Goal: Transaction & Acquisition: Purchase product/service

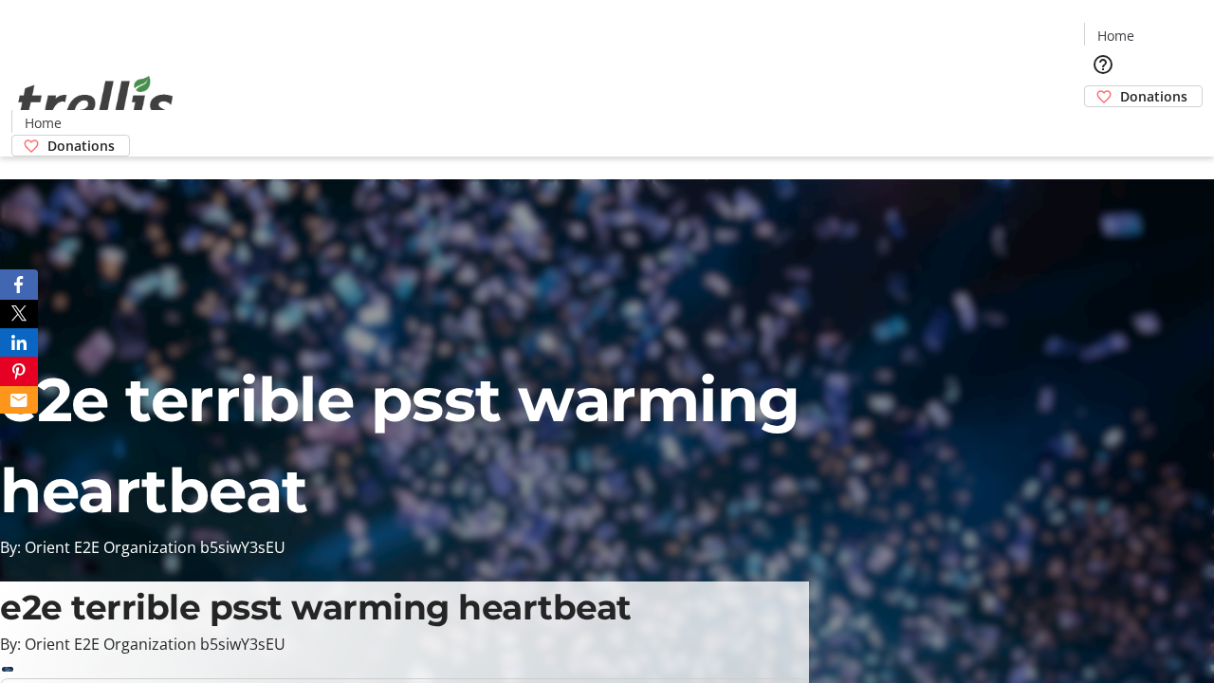
click at [1120, 86] on span "Donations" at bounding box center [1153, 96] width 67 height 20
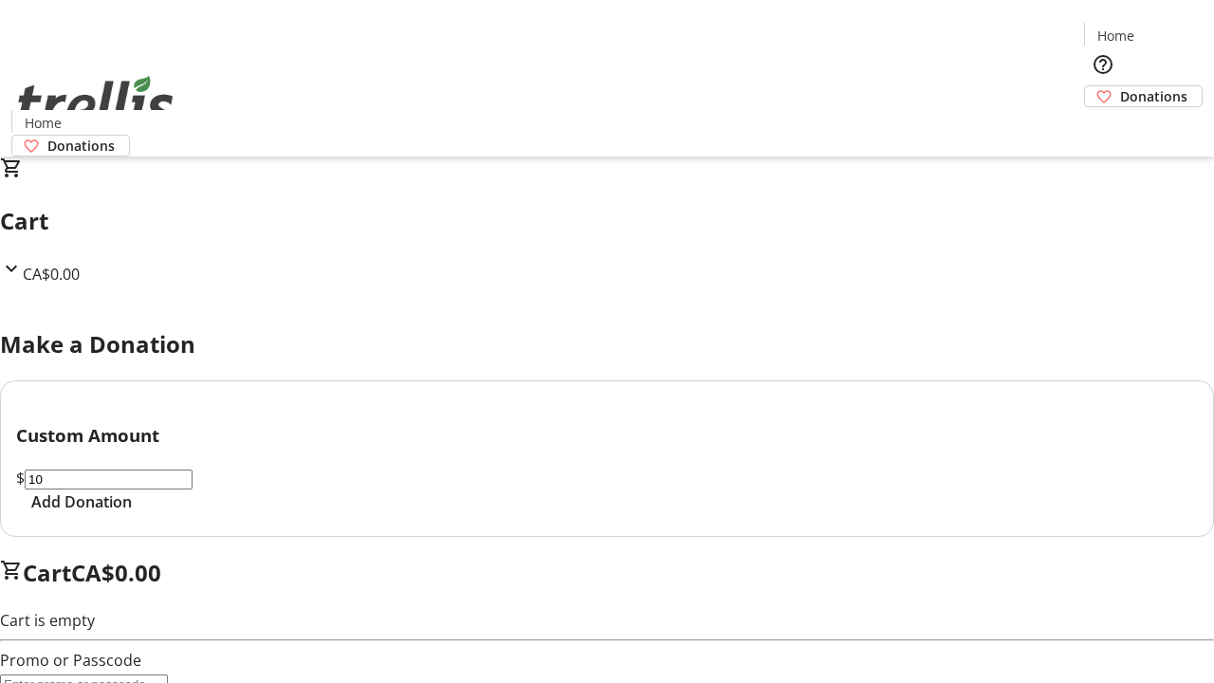
click at [132, 513] on span "Add Donation" at bounding box center [81, 501] width 101 height 23
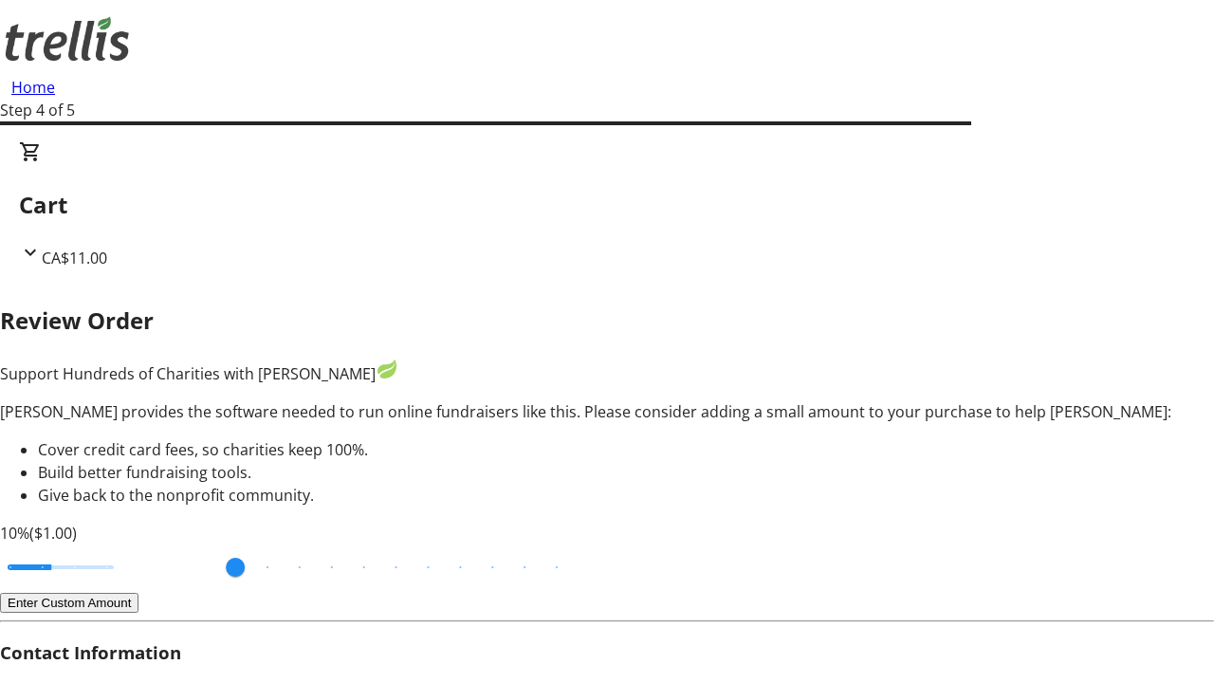
click at [138, 593] on button "Enter Custom Amount" at bounding box center [69, 603] width 138 height 20
